Goal: Task Accomplishment & Management: Manage account settings

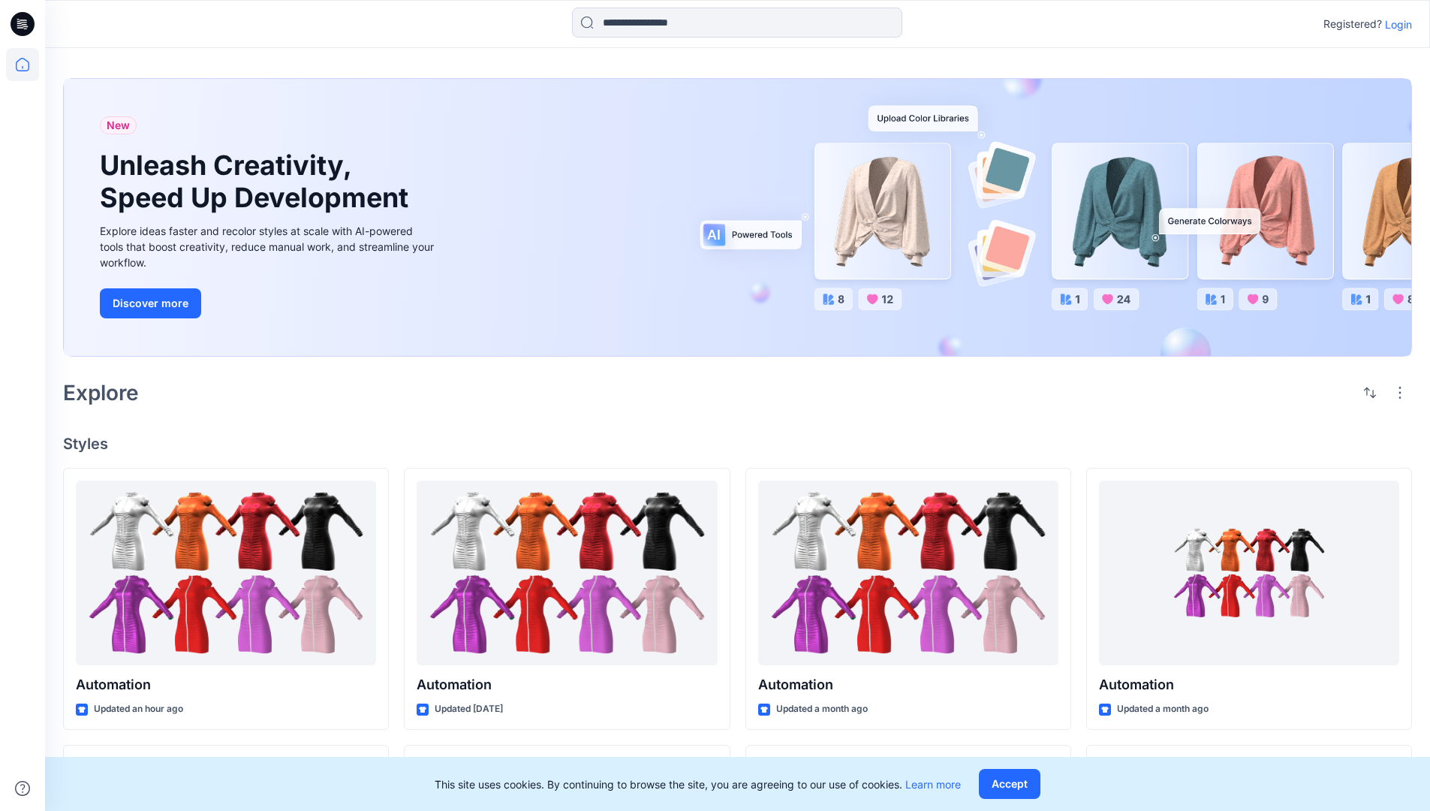
click at [1395, 24] on p "Login" at bounding box center [1398, 25] width 27 height 16
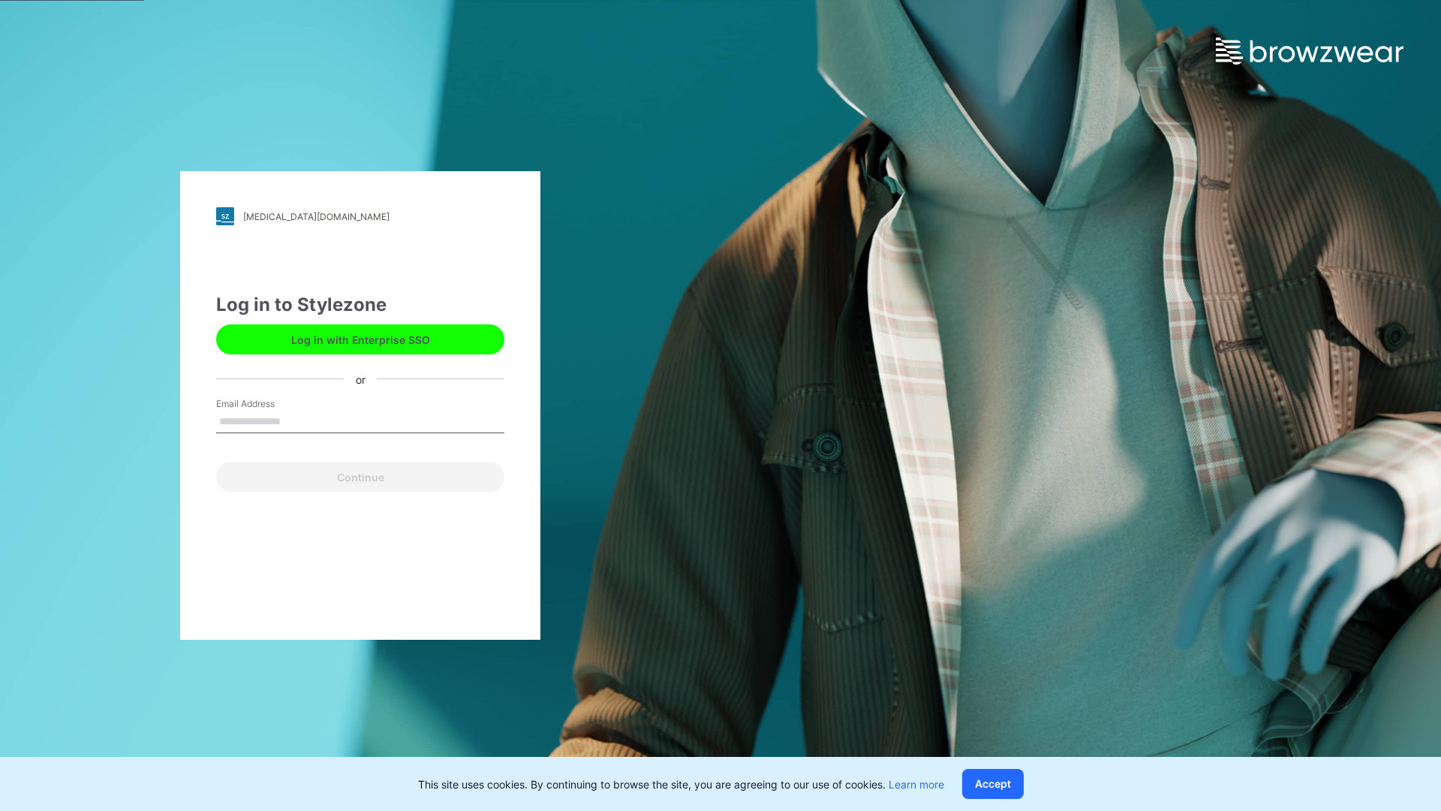
click at [297, 420] on input "Email Address" at bounding box center [360, 422] width 288 height 23
type input "**********"
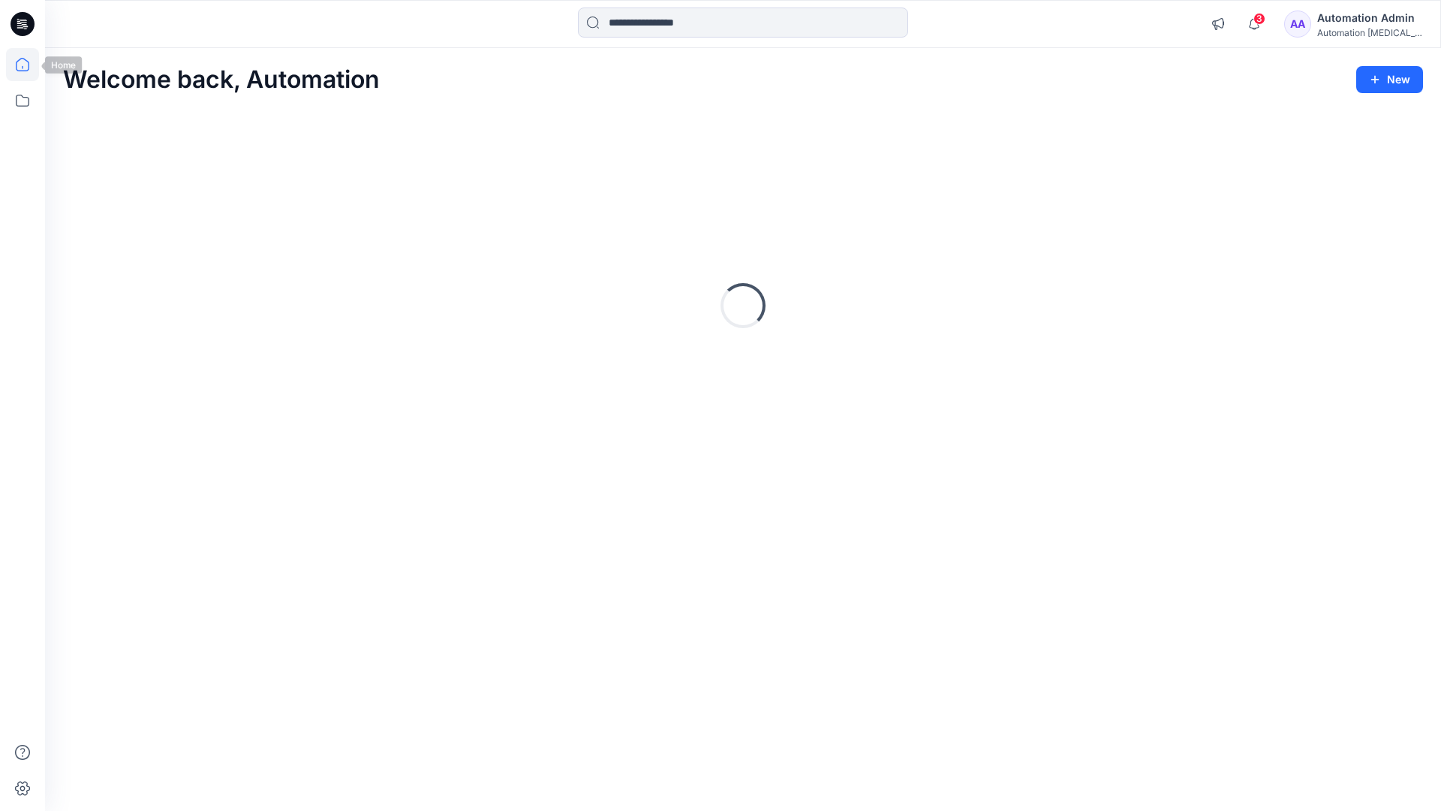
click at [29, 65] on icon at bounding box center [23, 65] width 14 height 14
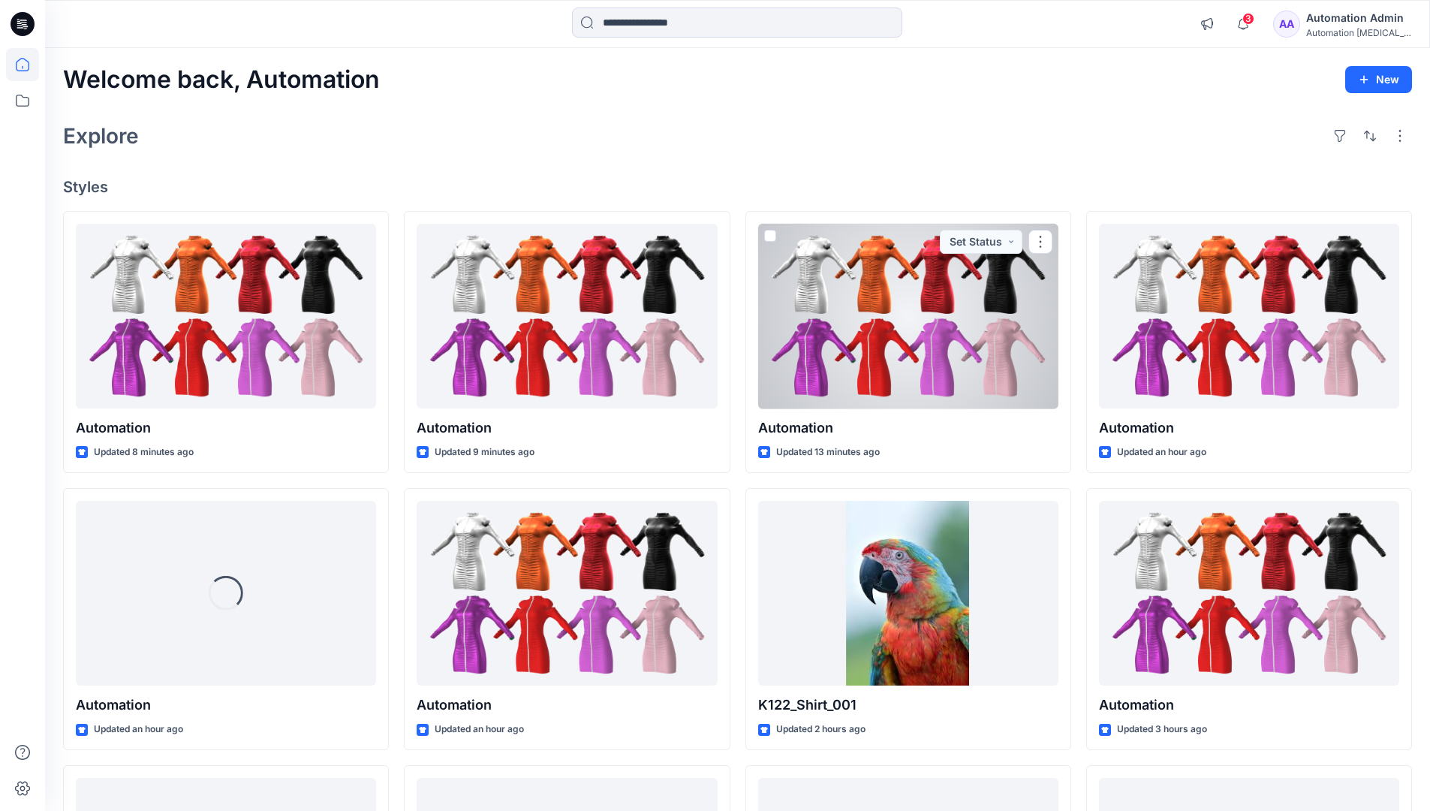
click at [1348, 26] on div "Automation Admin" at bounding box center [1358, 18] width 105 height 18
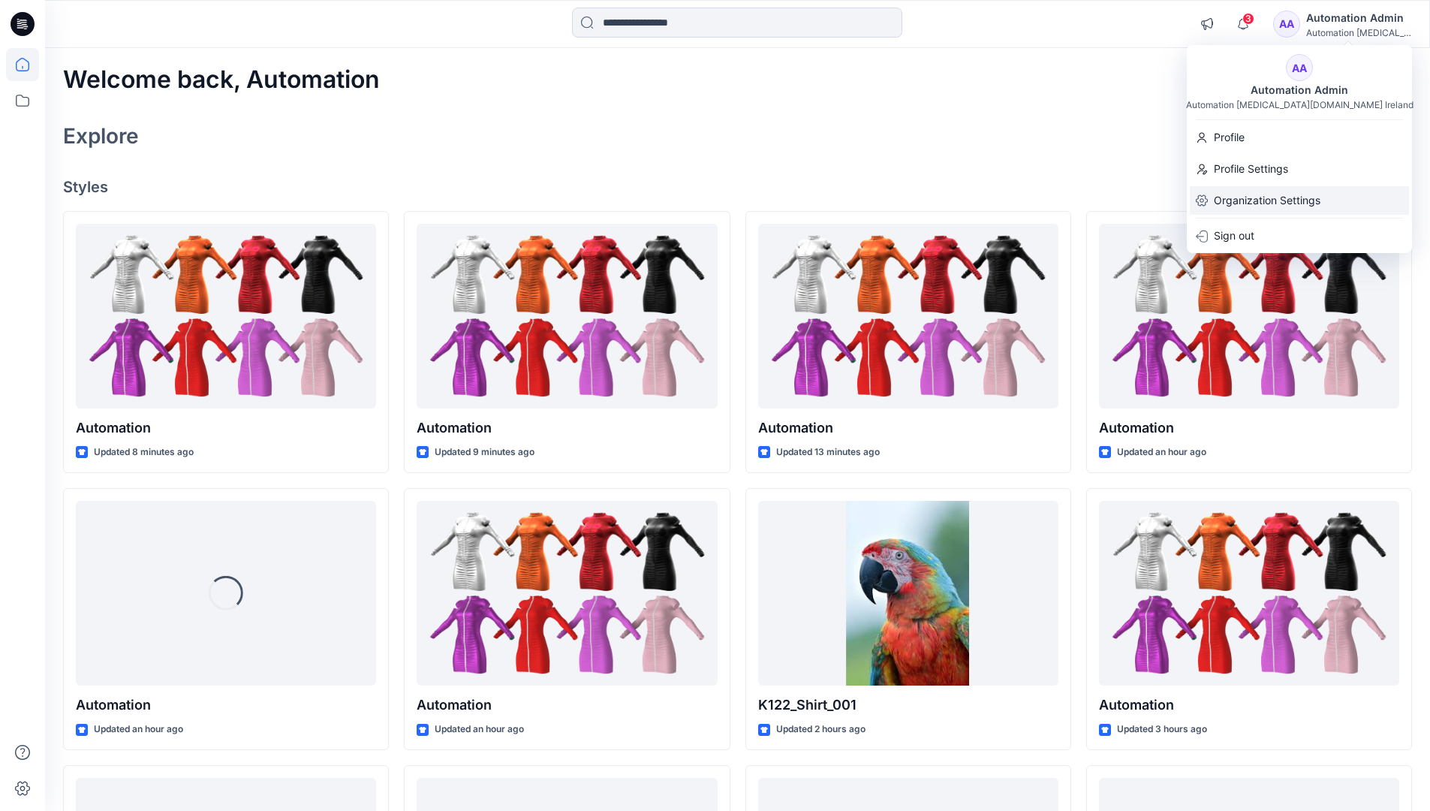
click at [1324, 197] on div "Organization Settings" at bounding box center [1299, 200] width 219 height 29
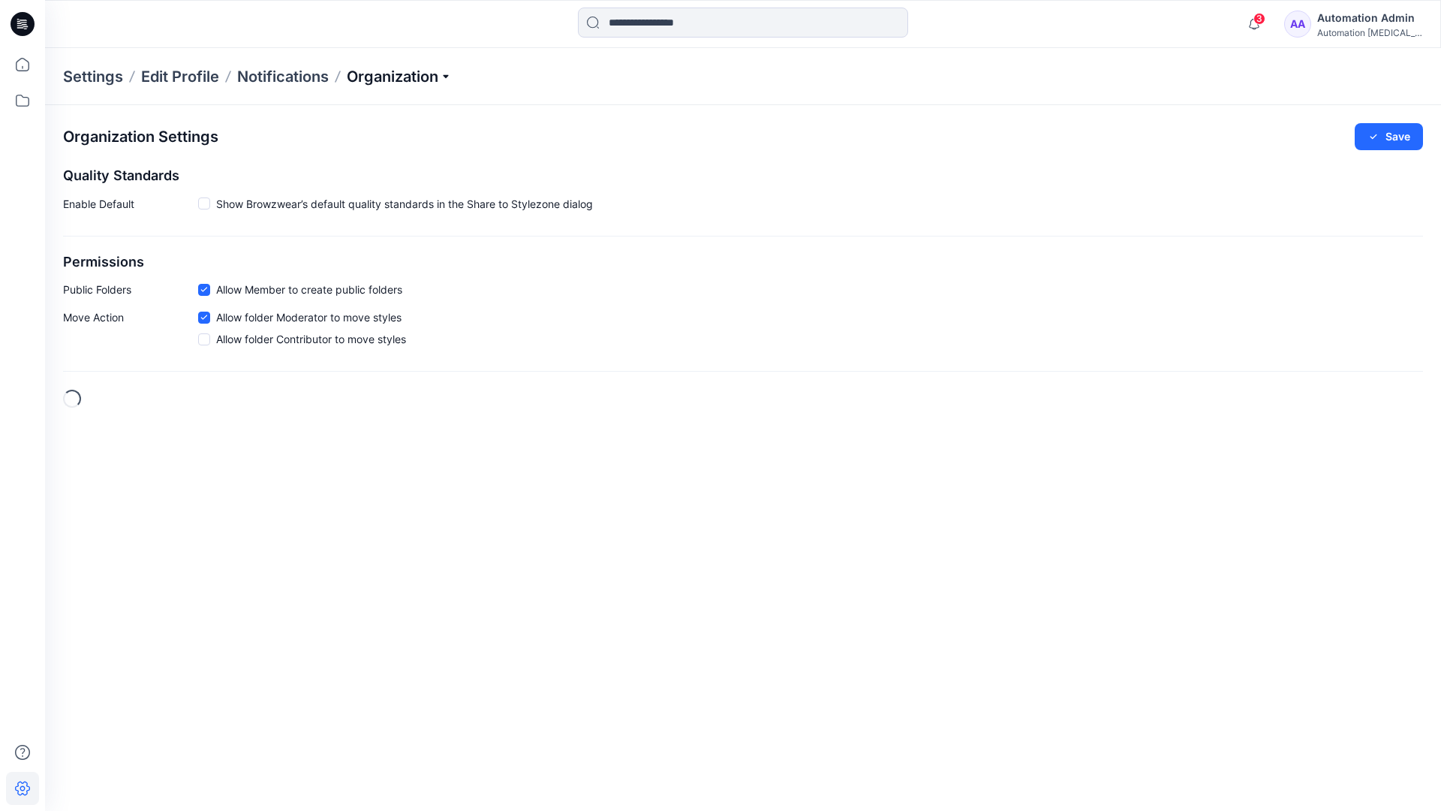
click at [439, 80] on p "Organization" at bounding box center [399, 76] width 105 height 21
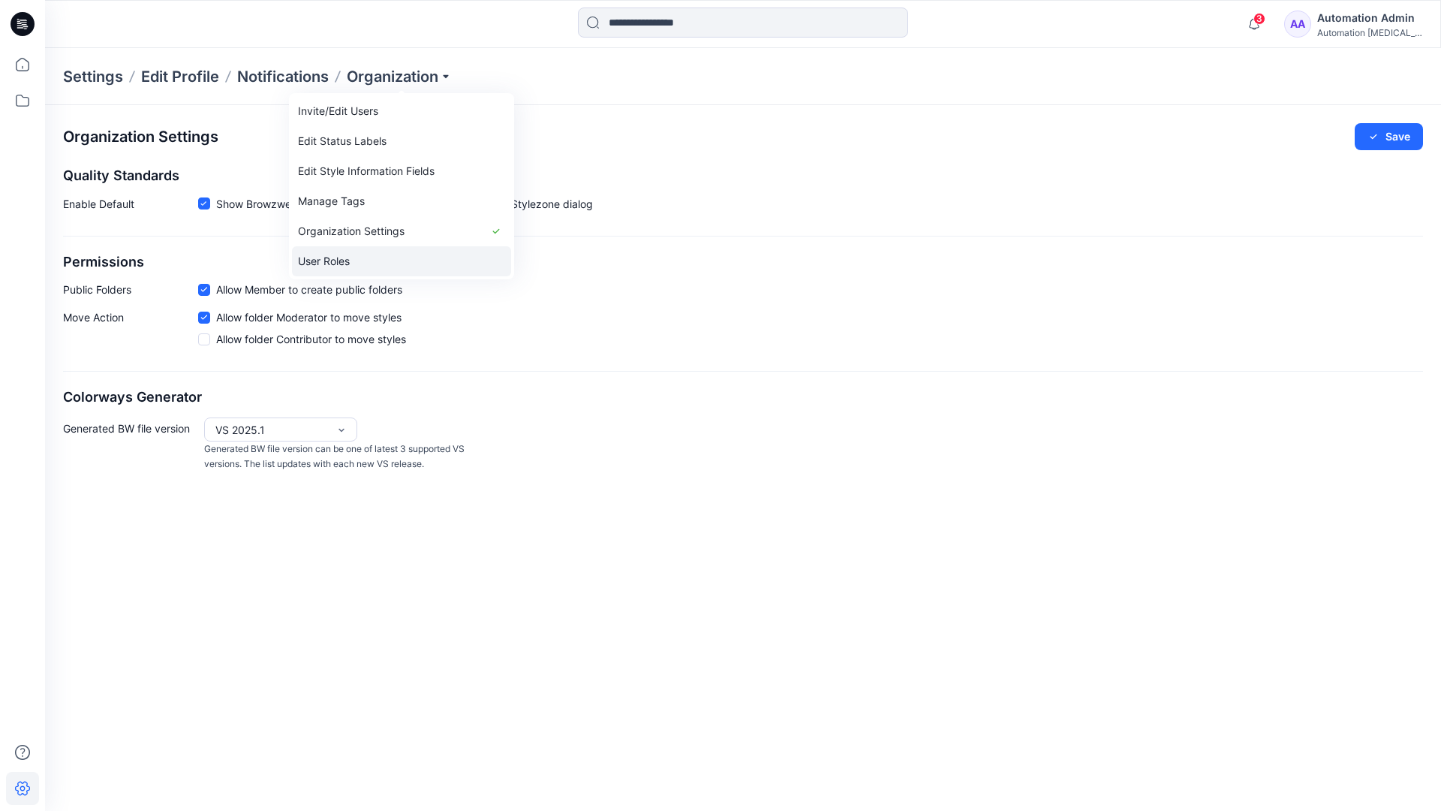
click at [341, 259] on link "User Roles" at bounding box center [401, 261] width 219 height 30
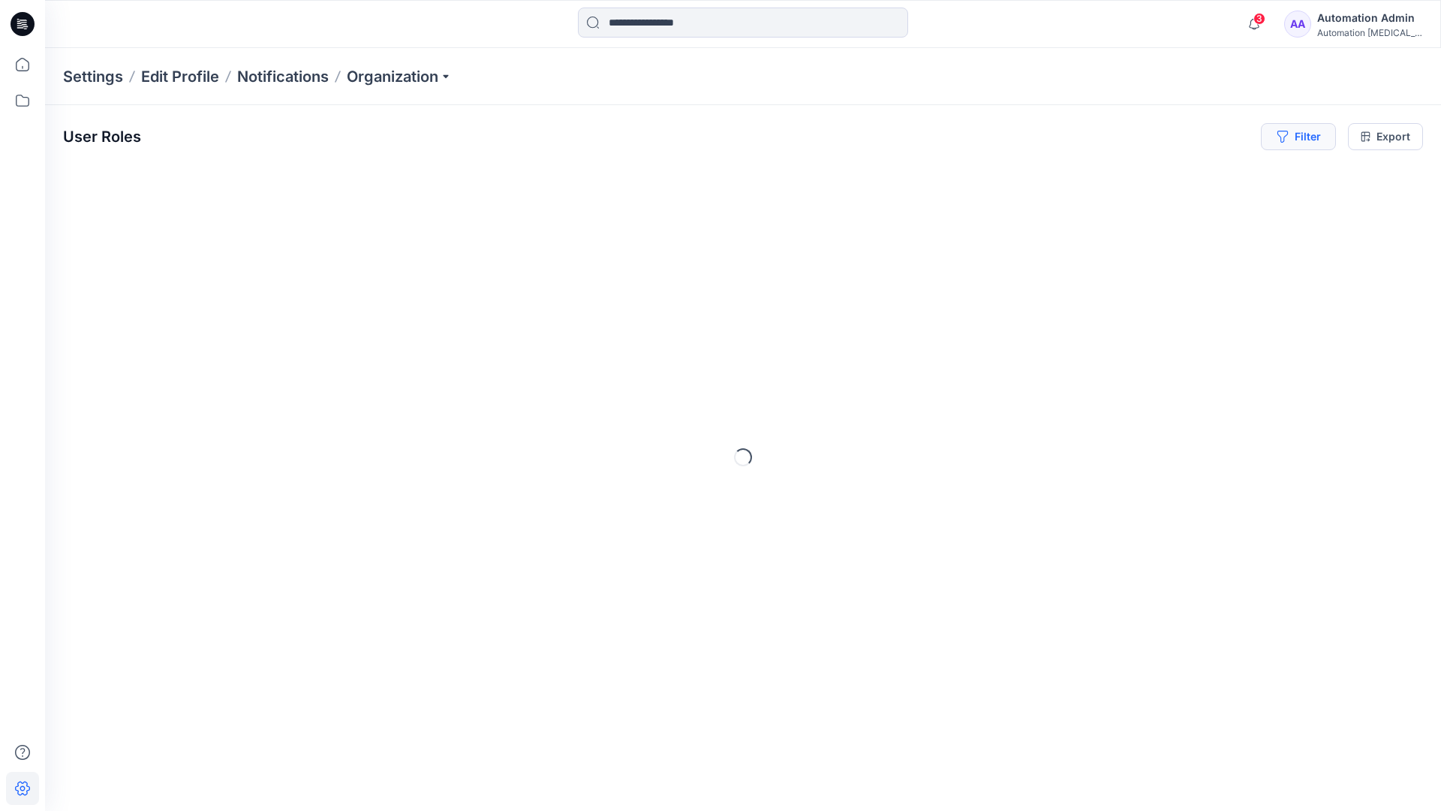
click at [1310, 142] on button "Filter" at bounding box center [1298, 136] width 75 height 27
click at [1109, 175] on div at bounding box center [1070, 176] width 155 height 19
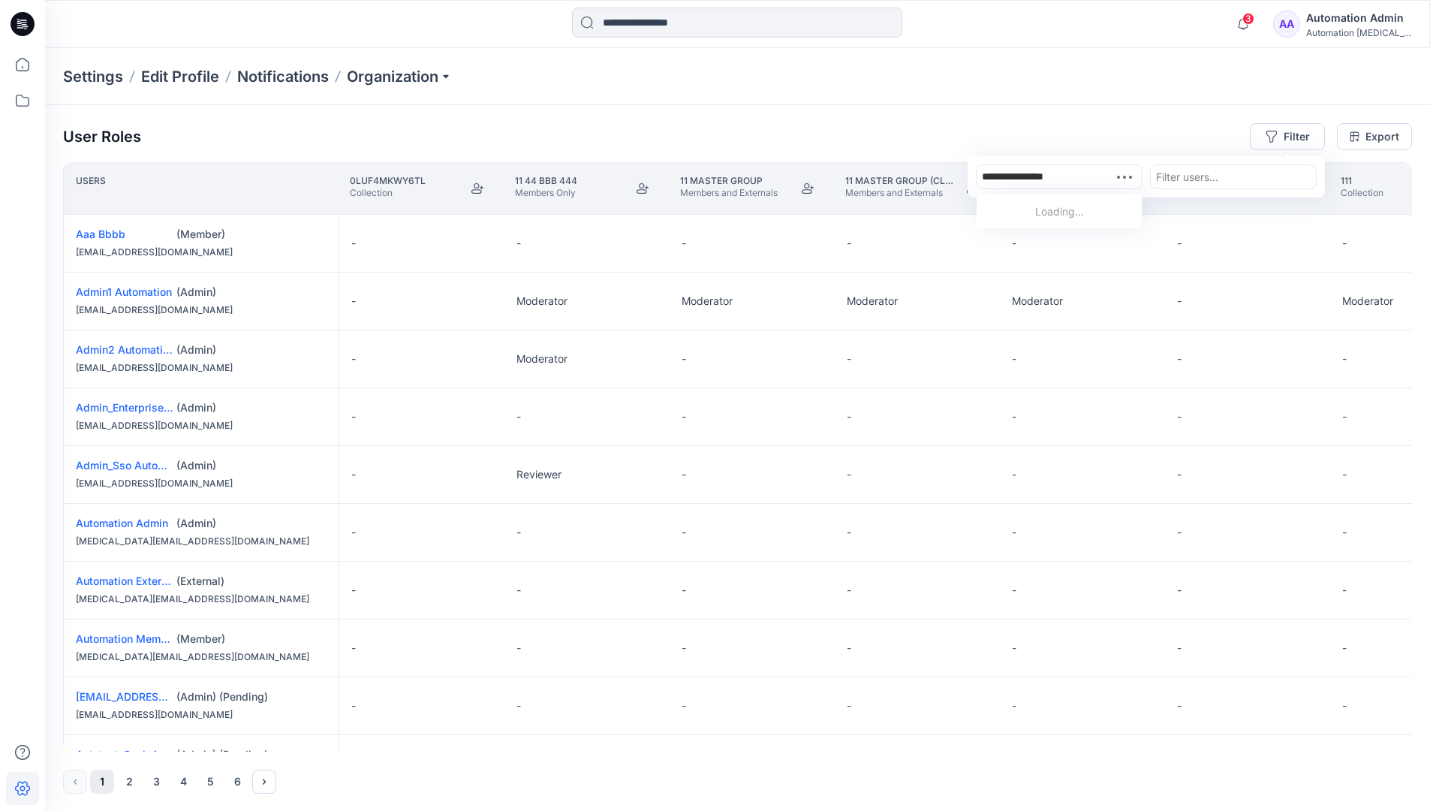
type input "**********"
click at [1076, 203] on div "Automation testim.io" at bounding box center [1059, 219] width 147 height 33
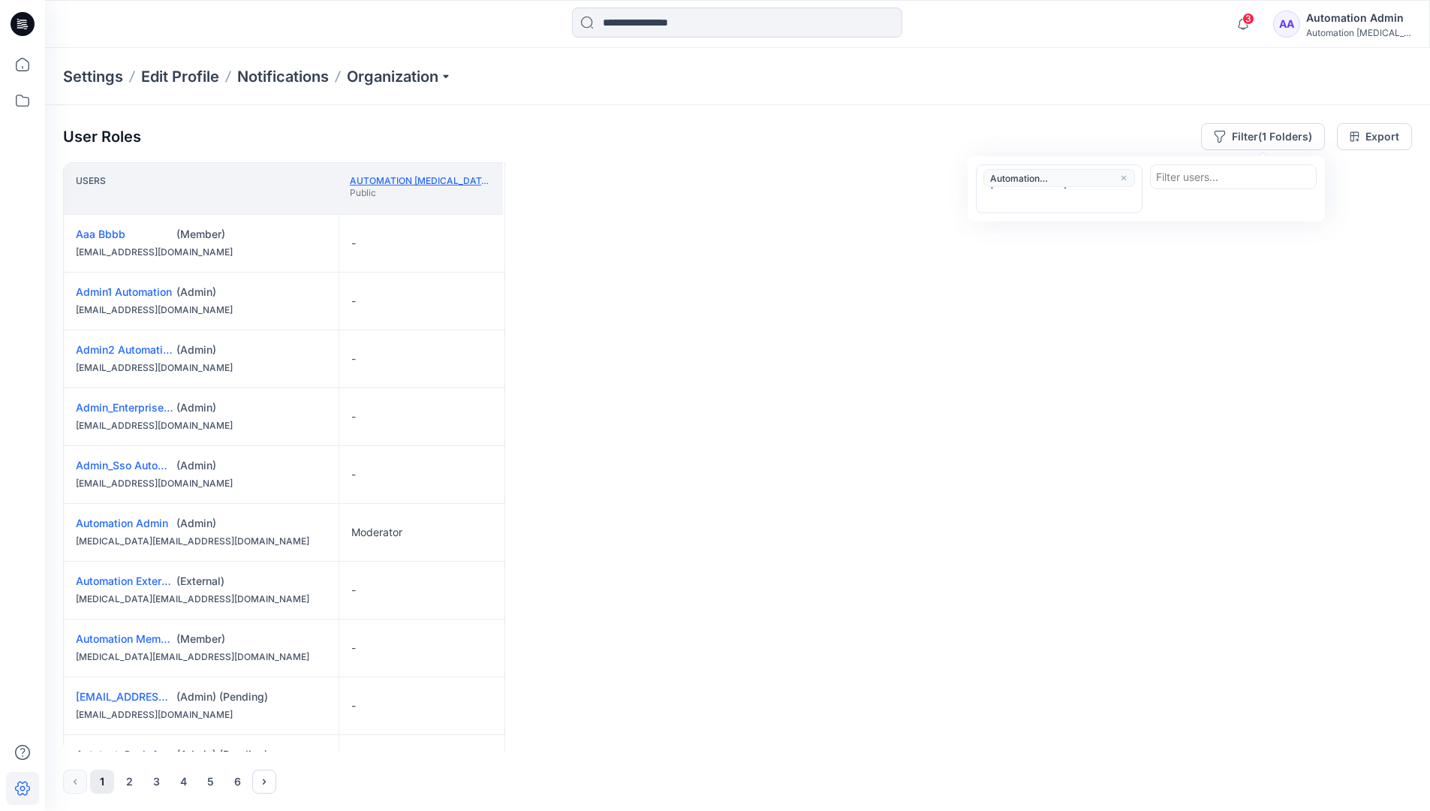
click at [447, 179] on link "Automation testim.io" at bounding box center [458, 180] width 216 height 11
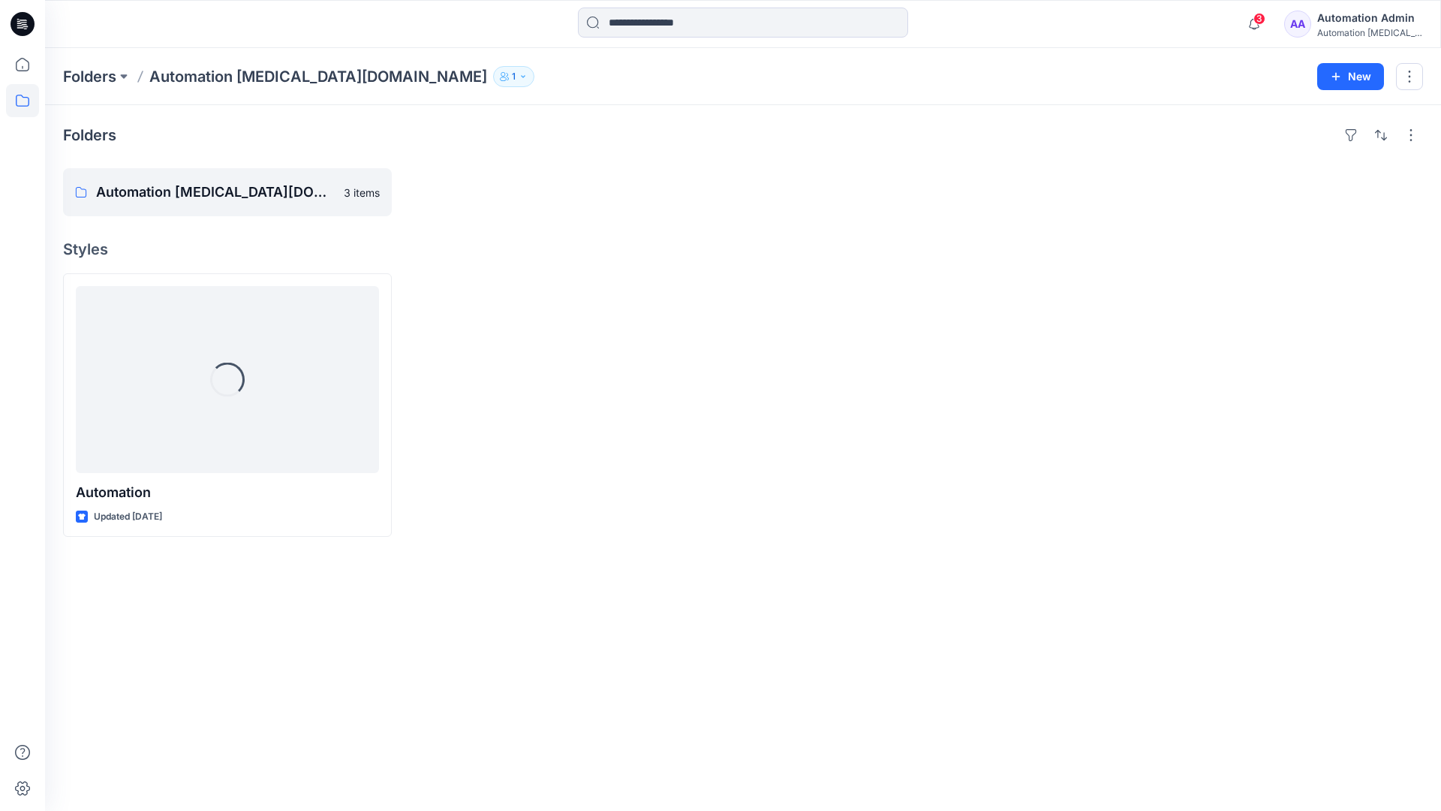
click at [1344, 27] on div "Automation testim..." at bounding box center [1370, 32] width 105 height 11
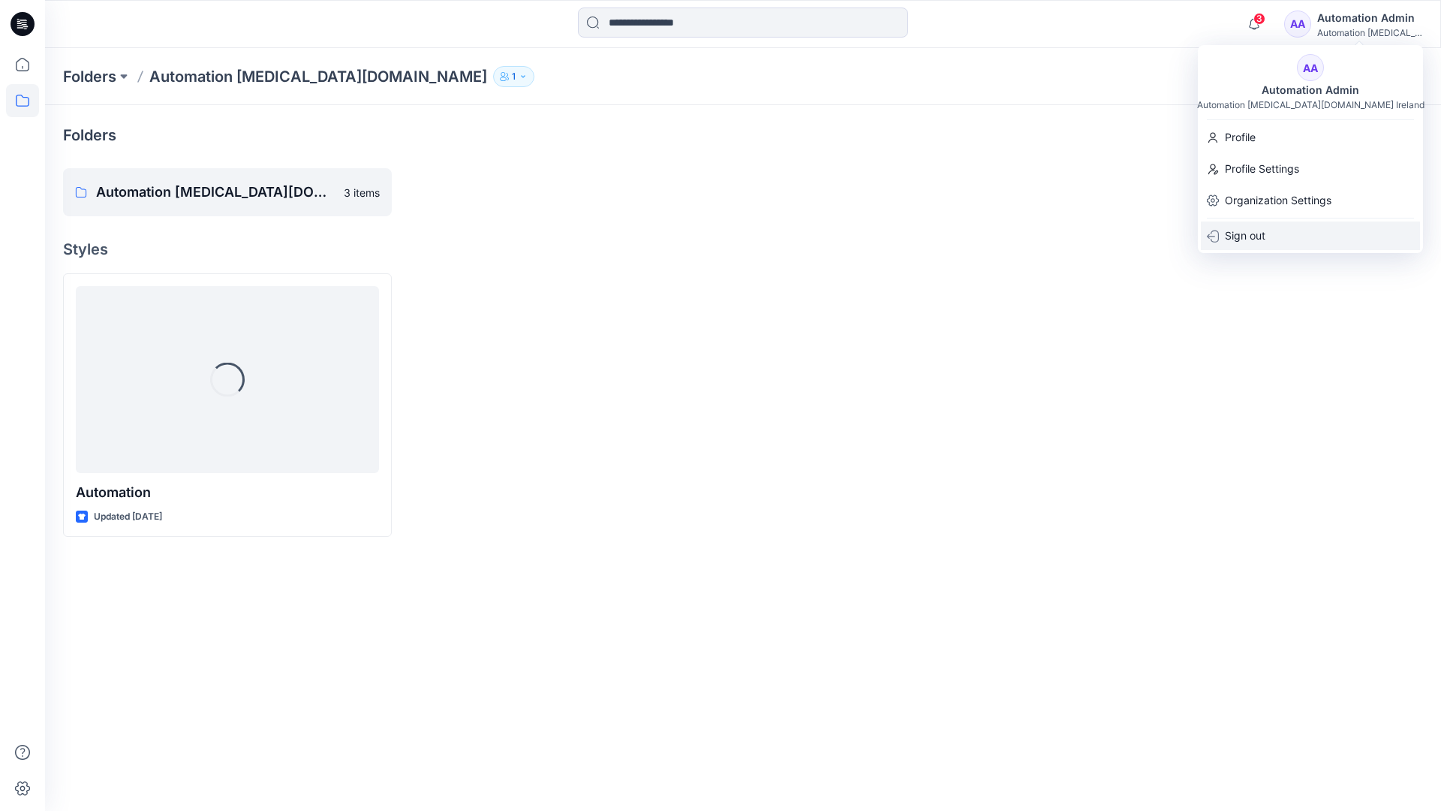
click at [1287, 233] on div "Sign out" at bounding box center [1310, 235] width 219 height 29
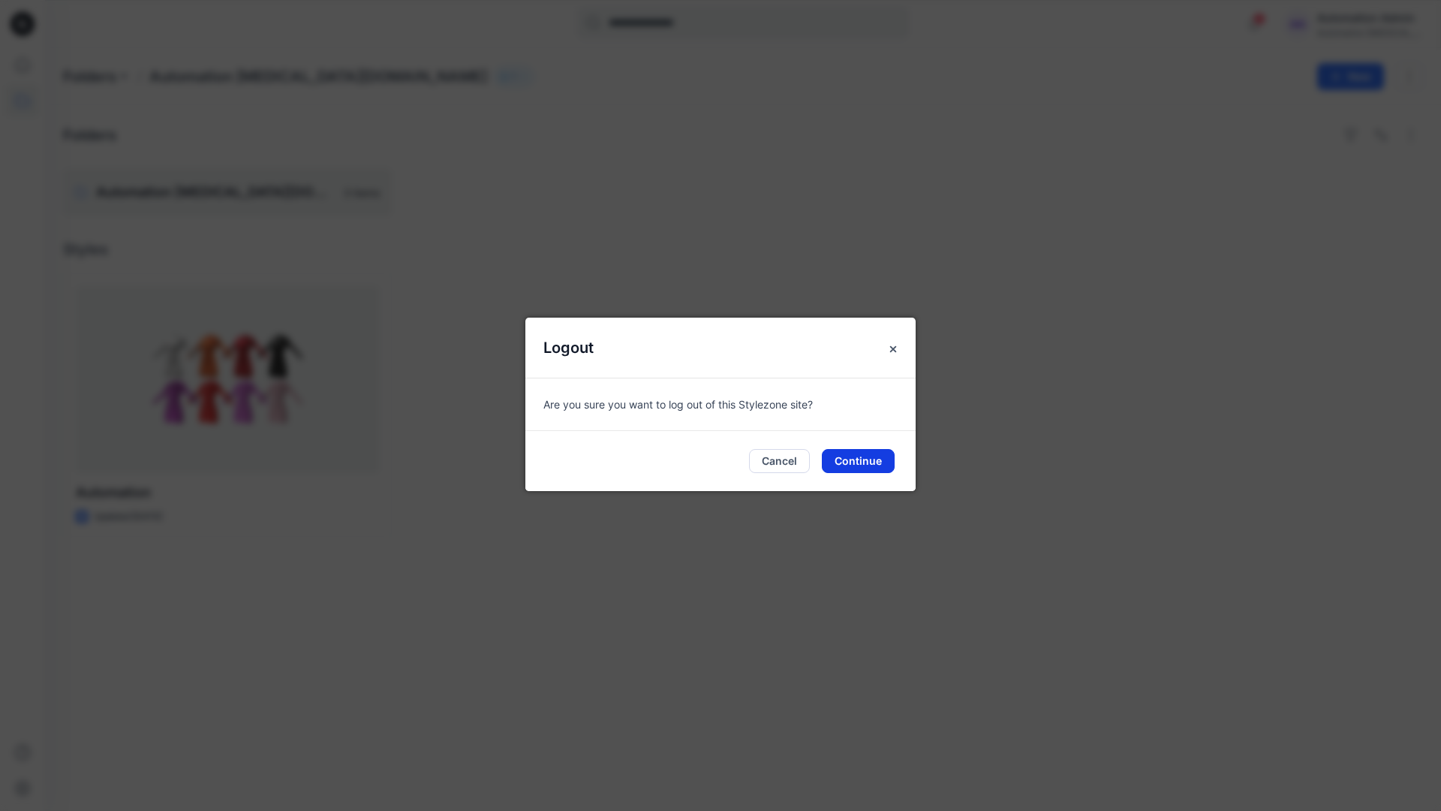
click at [893, 453] on button "Continue" at bounding box center [858, 461] width 73 height 24
